Goal: Information Seeking & Learning: Learn about a topic

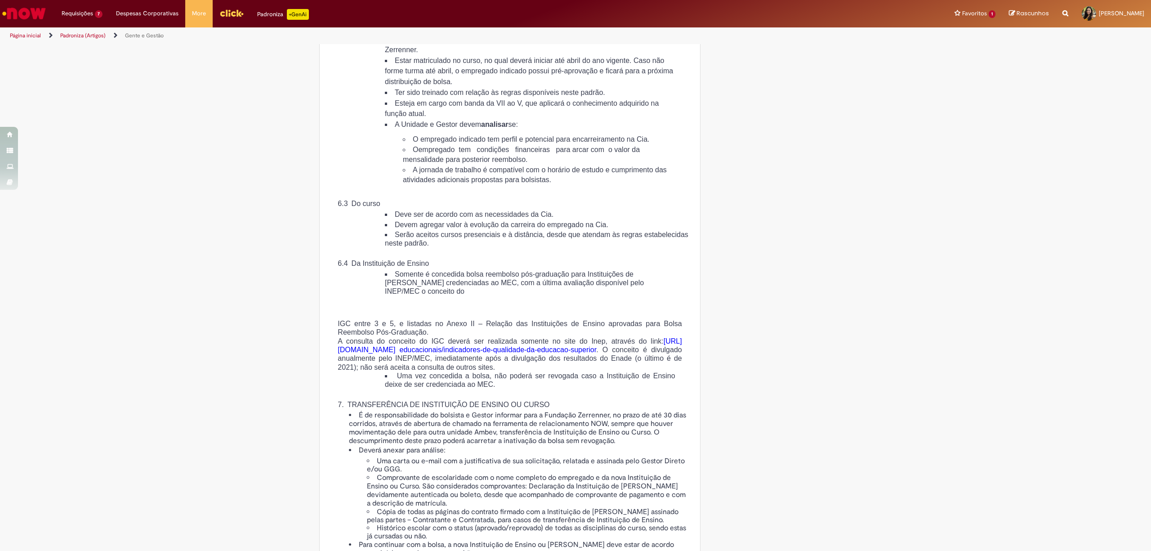
scroll to position [1019, 0]
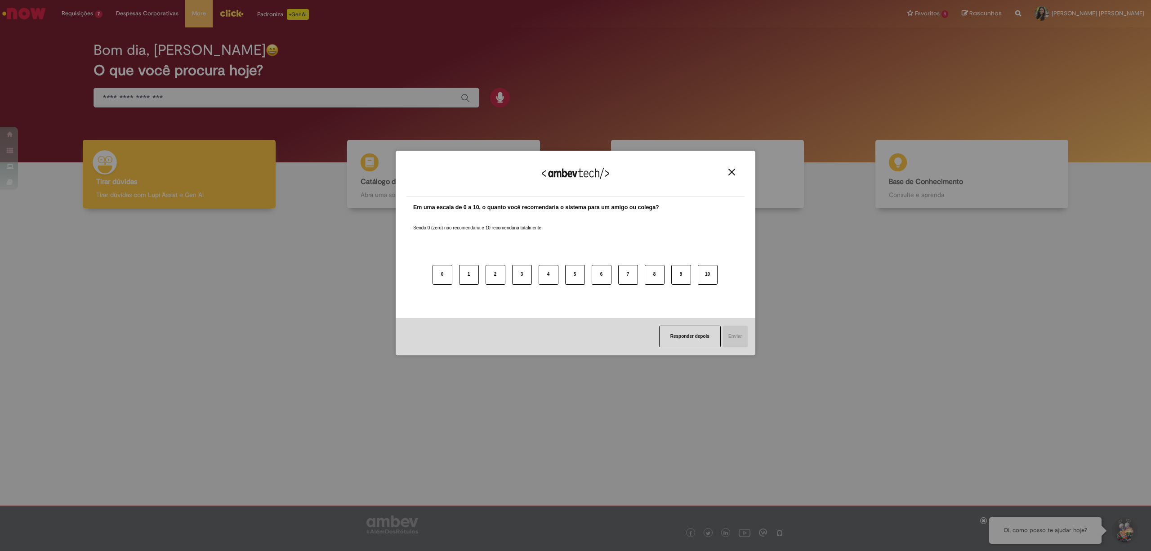
drag, startPoint x: 734, startPoint y: 171, endPoint x: 567, endPoint y: 130, distance: 171.6
click at [734, 171] on img "Close" at bounding box center [731, 172] width 7 height 7
click at [732, 170] on img "Close" at bounding box center [731, 172] width 7 height 7
